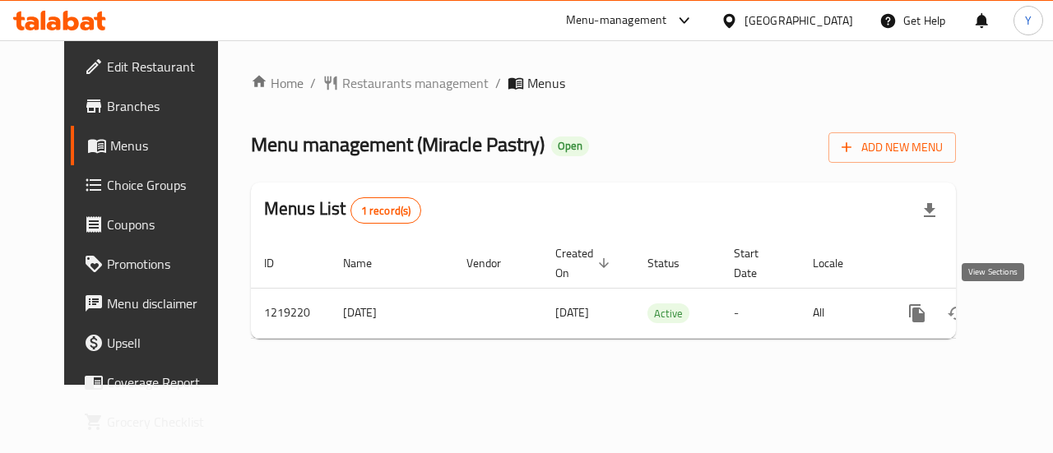
click at [1016, 300] on link "enhanced table" at bounding box center [1035, 313] width 39 height 39
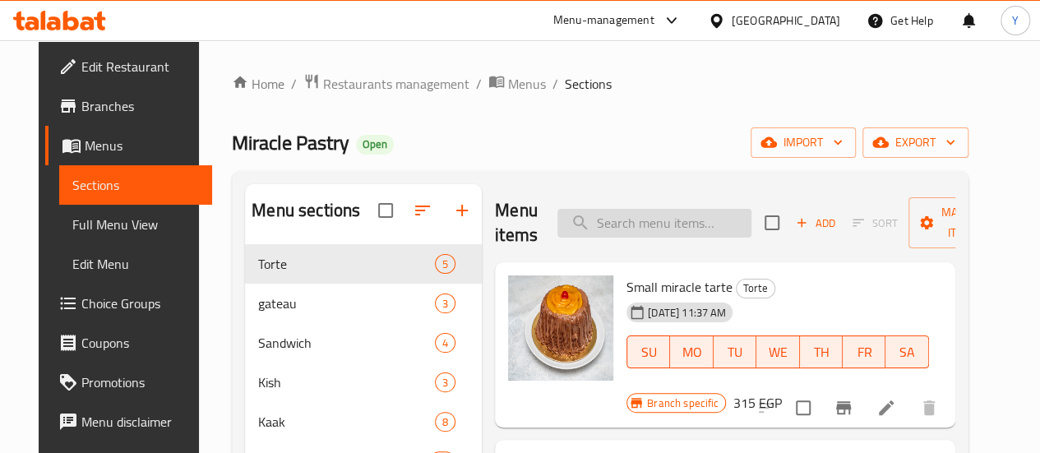
click at [581, 222] on input "search" at bounding box center [655, 223] width 194 height 29
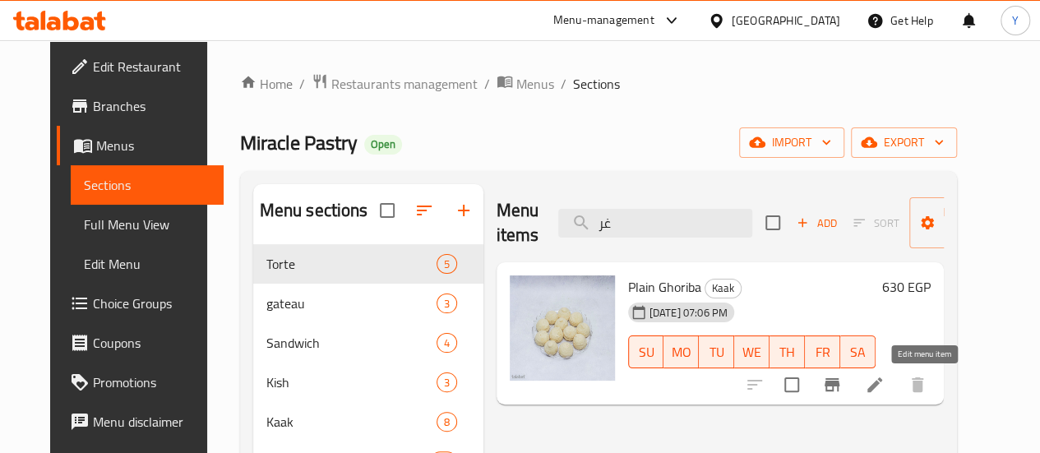
type input "غر"
click at [885, 382] on icon at bounding box center [875, 385] width 20 height 20
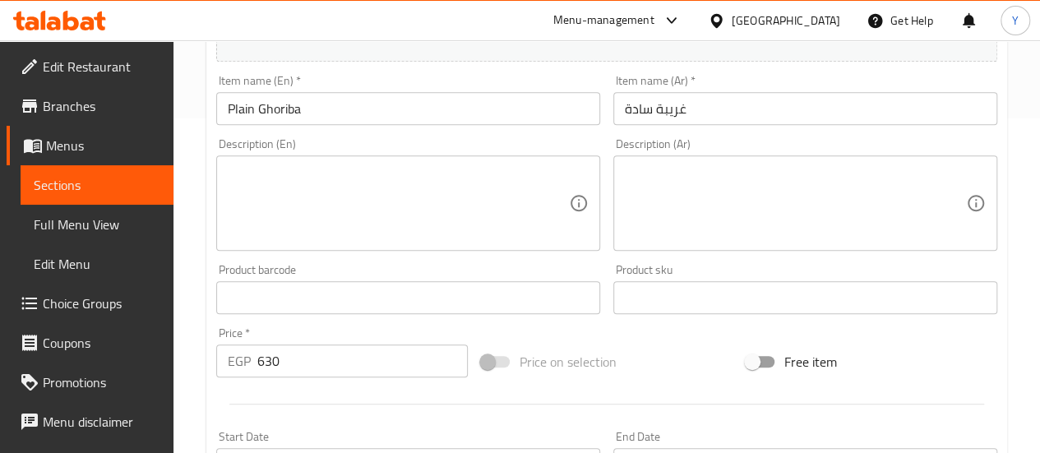
scroll to position [247, 0]
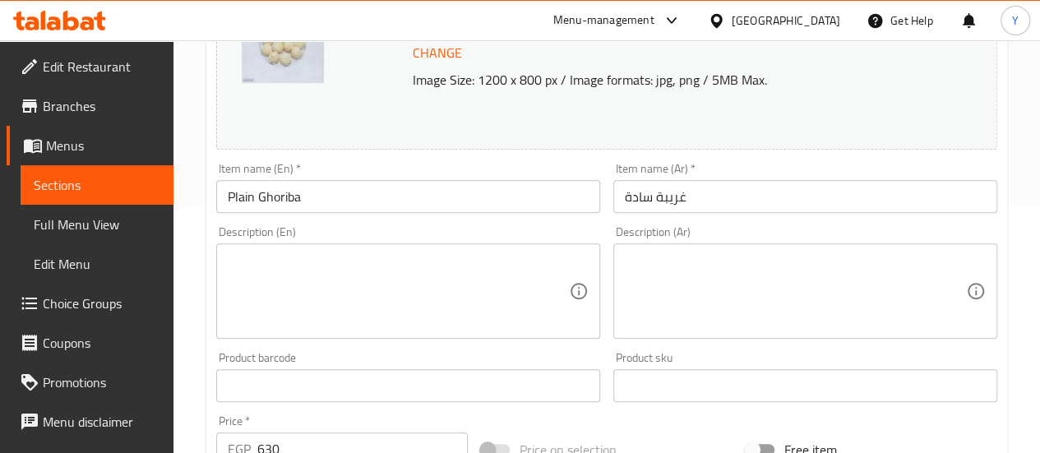
click at [538, 289] on textarea at bounding box center [398, 291] width 341 height 78
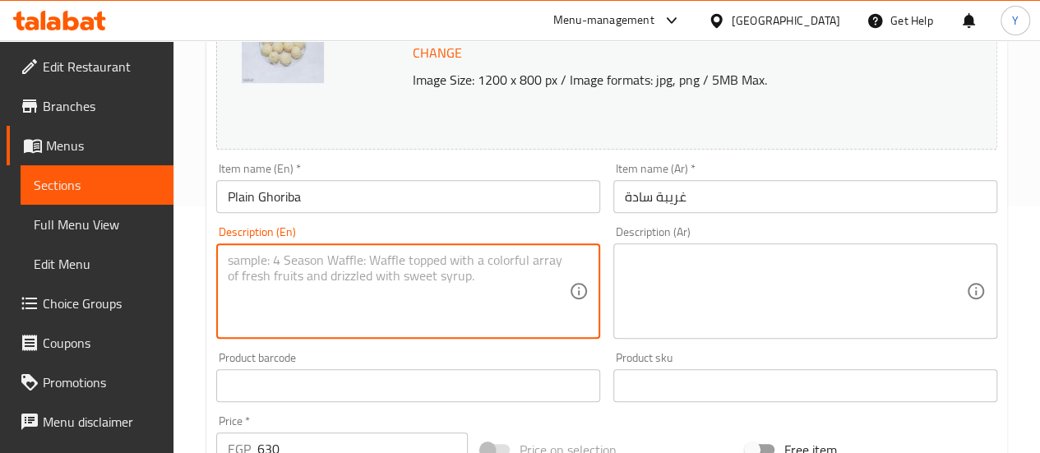
click at [679, 266] on textarea at bounding box center [795, 291] width 341 height 78
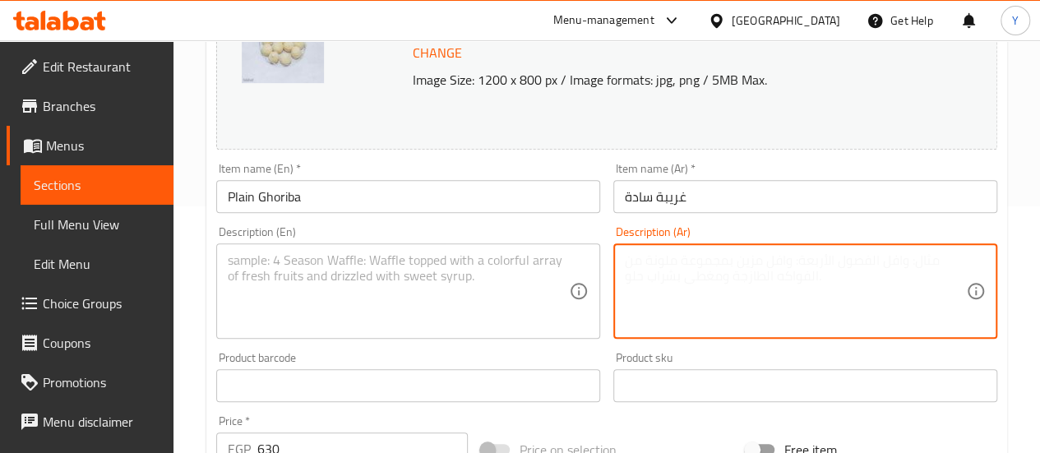
paste textarea "حلوى شرقية تقليدية تُحضّر من الدقيق والسمن والسكر، تتميز بقوامها الناعم الهش وم…"
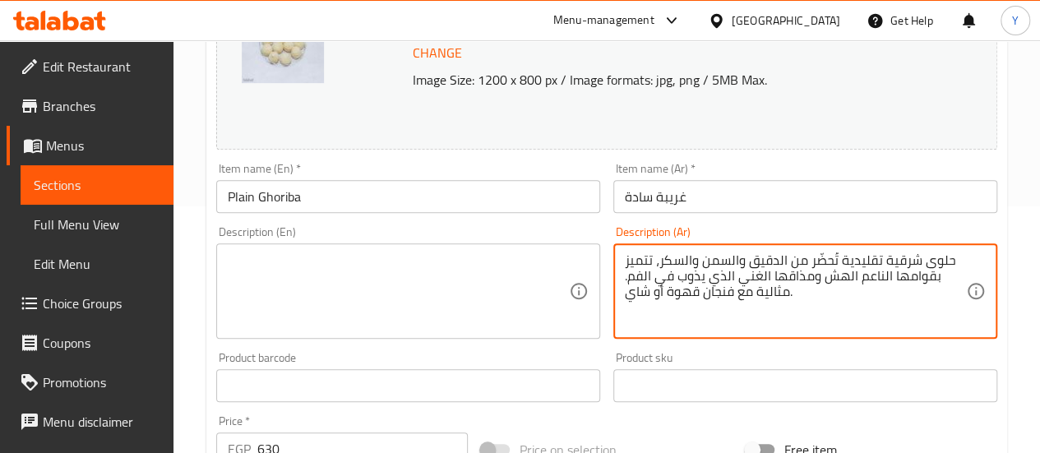
type textarea "حلوى شرقية تقليدية تُحضّر من الدقيق والسمن والسكر، تتميز بقوامها الناعم الهش وم…"
click at [488, 287] on textarea at bounding box center [398, 291] width 341 height 78
paste textarea "A traditional Middle Eastern cookie made from flour, ghee, and sugar. Soft, cru…"
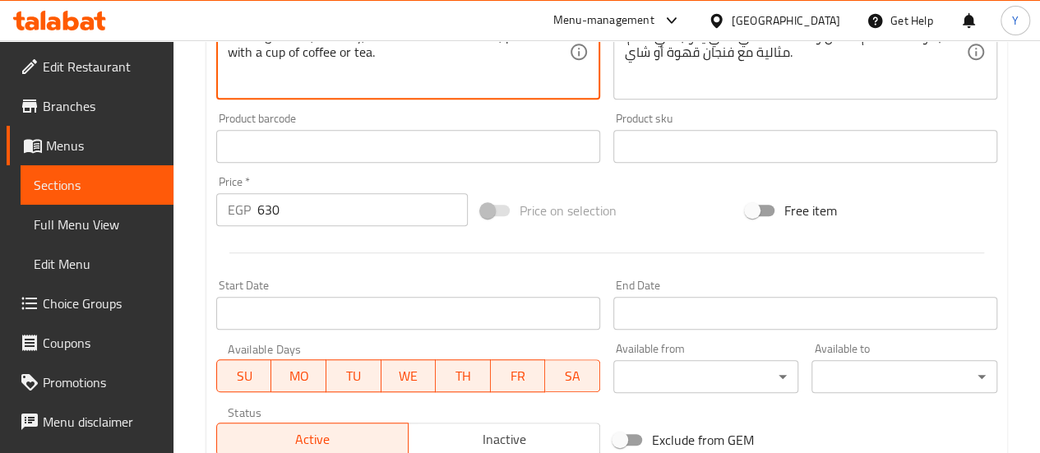
scroll to position [733, 0]
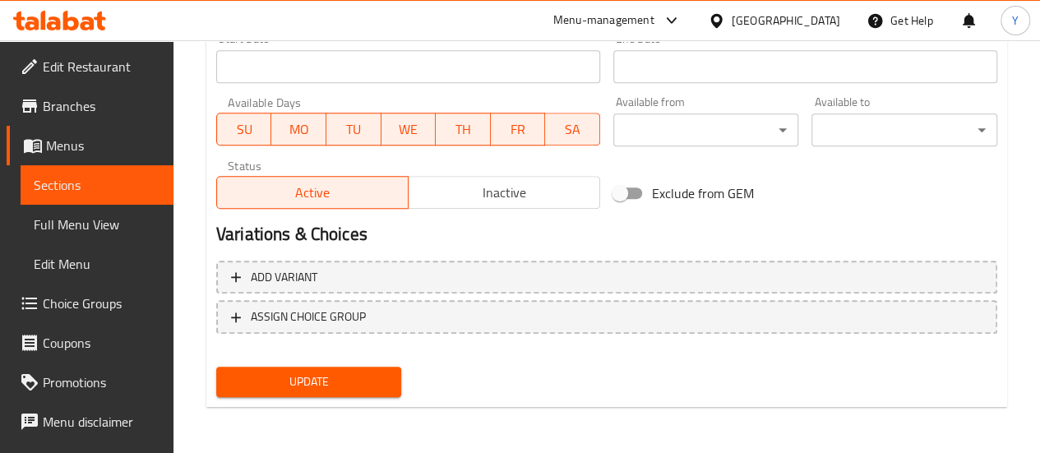
type textarea "A traditional Middle Eastern cookie made from flour, ghee, and sugar. Soft, cru…"
click at [362, 387] on span "Update" at bounding box center [309, 382] width 160 height 21
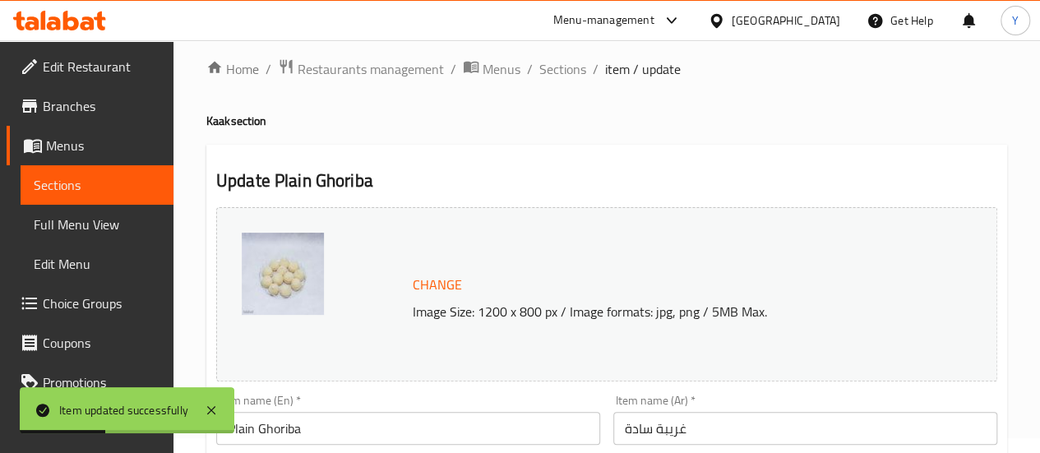
scroll to position [0, 0]
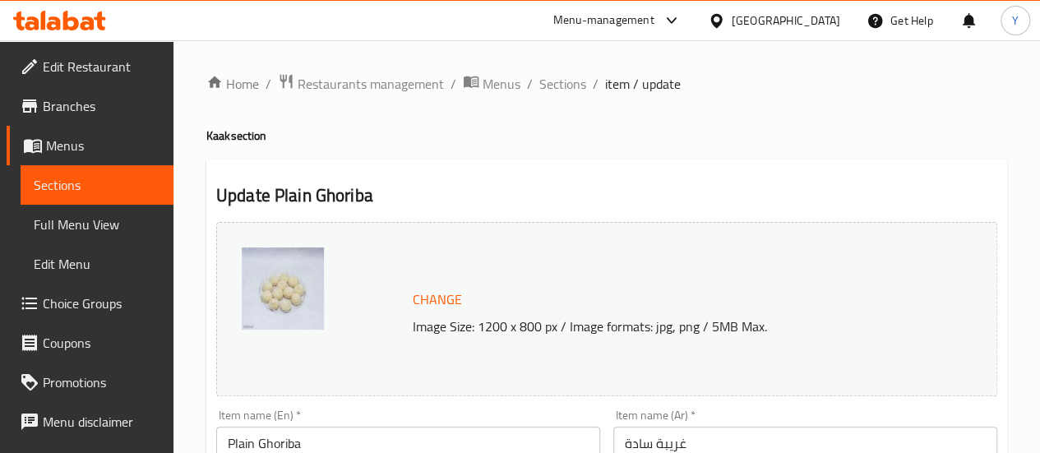
click at [84, 111] on span "Branches" at bounding box center [102, 106] width 118 height 20
